Goal: Task Accomplishment & Management: Manage account settings

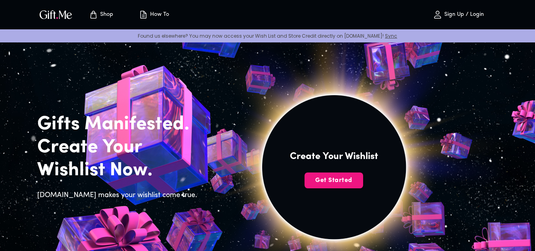
click at [455, 17] on p "Sign Up / Login" at bounding box center [463, 14] width 42 height 7
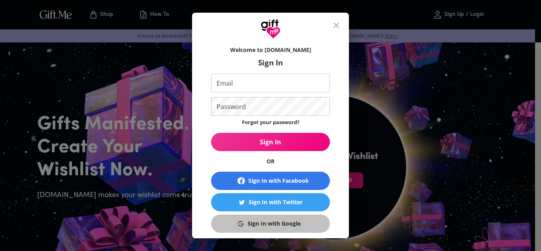
click at [259, 221] on div "Sign In with Google" at bounding box center [273, 223] width 53 height 9
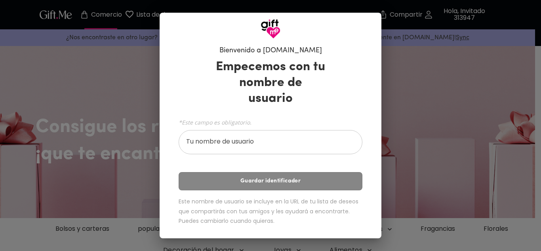
click at [245, 137] on input "Tu nombre de usuario" at bounding box center [265, 143] width 175 height 22
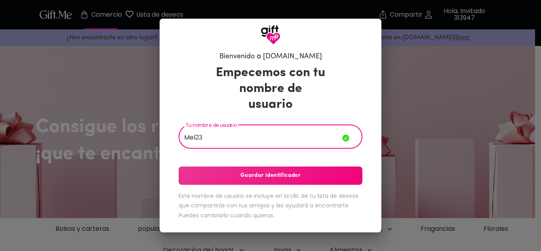
type input "Mel23"
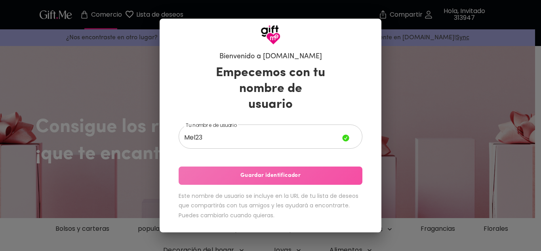
click at [253, 172] on button "Guardar identificador" at bounding box center [270, 175] width 184 height 18
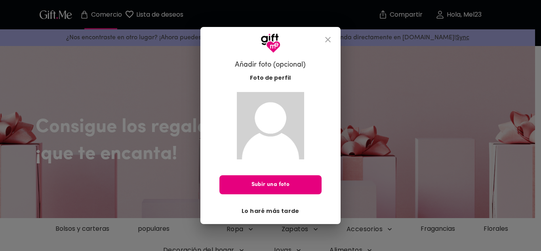
click at [286, 208] on font "Lo haré más tarde" at bounding box center [270, 211] width 58 height 8
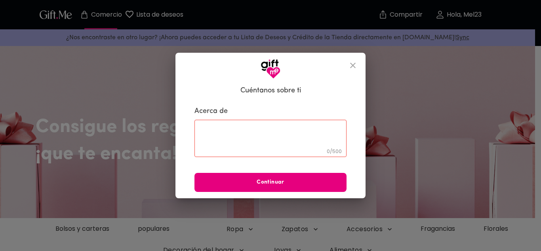
click at [316, 125] on div "0 / 500 ​" at bounding box center [270, 138] width 152 height 37
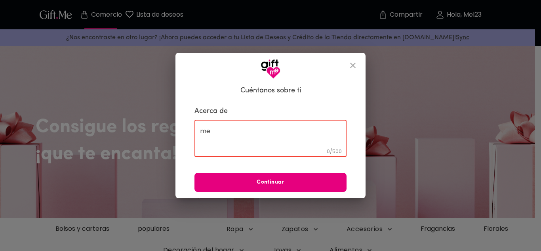
type textarea "m"
type textarea "Me gu"
click at [352, 63] on icon "cerca" at bounding box center [352, 65] width 9 height 9
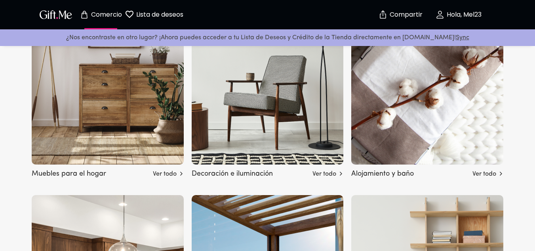
scroll to position [2340, 0]
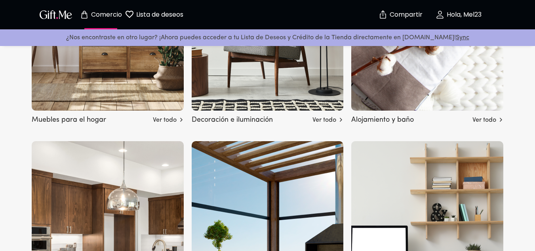
click at [134, 18] on p "Lista de deseos" at bounding box center [158, 14] width 49 height 10
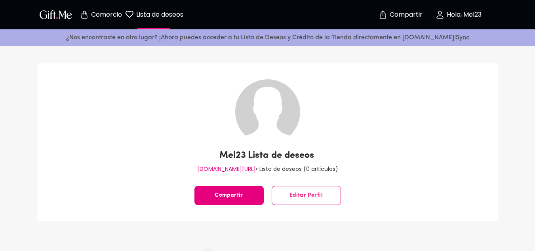
click at [123, 18] on div "Comercio" at bounding box center [100, 14] width 53 height 25
click at [115, 15] on font "Comercio" at bounding box center [106, 14] width 31 height 9
